Goal: Information Seeking & Learning: Learn about a topic

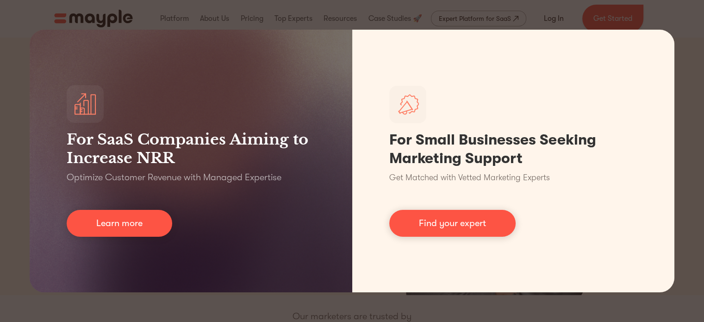
click at [698, 76] on div "For SaaS Companies Aiming to Increase NRR Optimize Customer Revenue with Manage…" at bounding box center [352, 161] width 704 height 322
click at [684, 88] on div "For SaaS Companies Aiming to Increase NRR Optimize Customer Revenue with Manage…" at bounding box center [352, 161] width 704 height 322
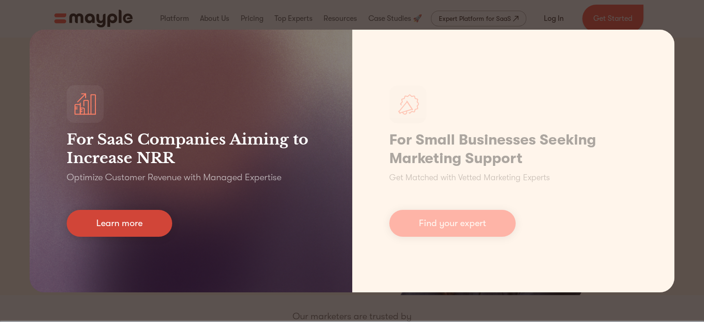
click at [98, 227] on link "Learn more" at bounding box center [120, 223] width 106 height 27
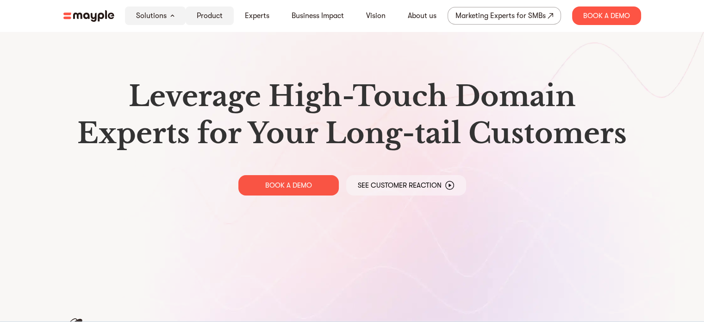
click at [219, 17] on link "Product" at bounding box center [210, 15] width 26 height 11
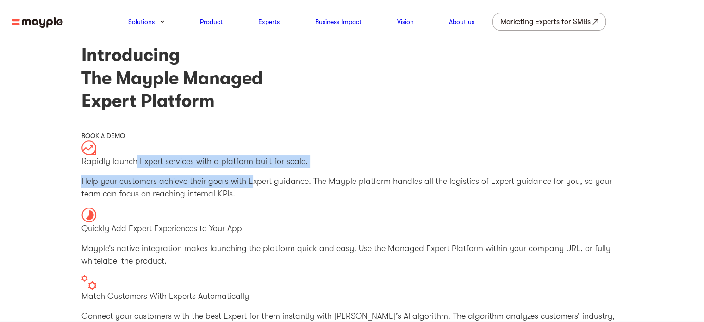
drag, startPoint x: 137, startPoint y: 161, endPoint x: 251, endPoint y: 170, distance: 114.3
click at [251, 170] on div "Rapidly launch Expert services with a platform built for scale. Help your custo…" at bounding box center [353, 170] width 542 height 60
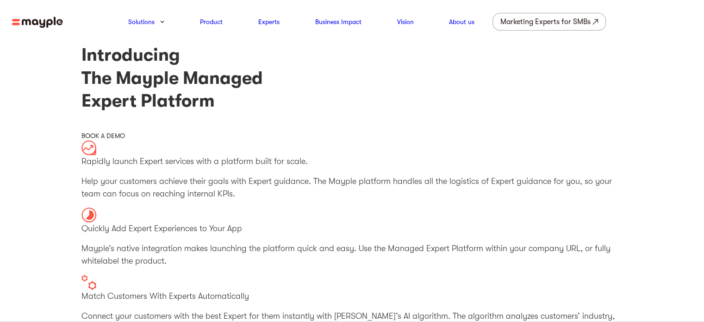
click at [256, 179] on p "Help your customers achieve their goals with Expert guidance. The Mayple platfo…" at bounding box center [353, 187] width 542 height 25
